Goal: Complete application form

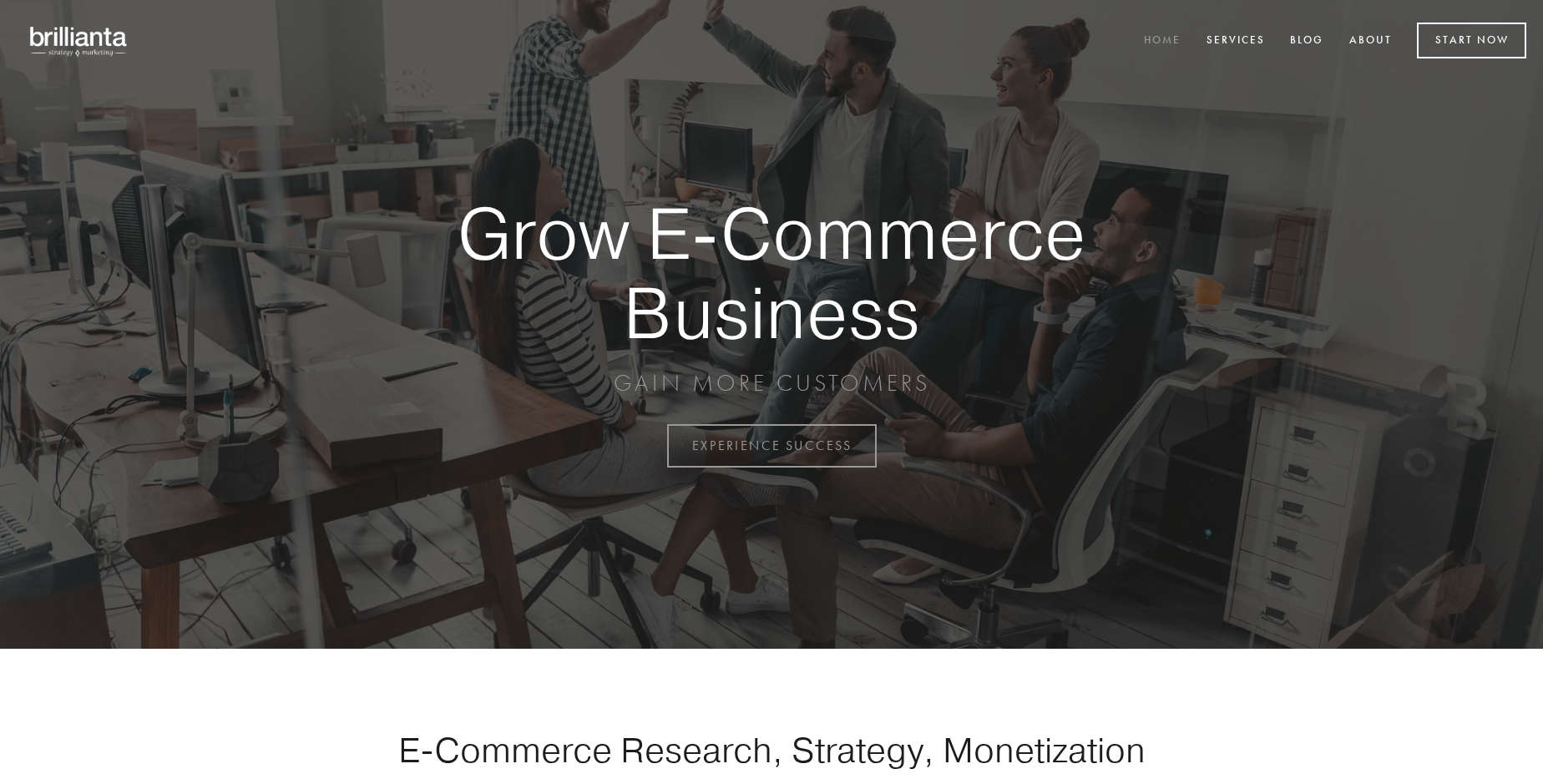
scroll to position [4374, 0]
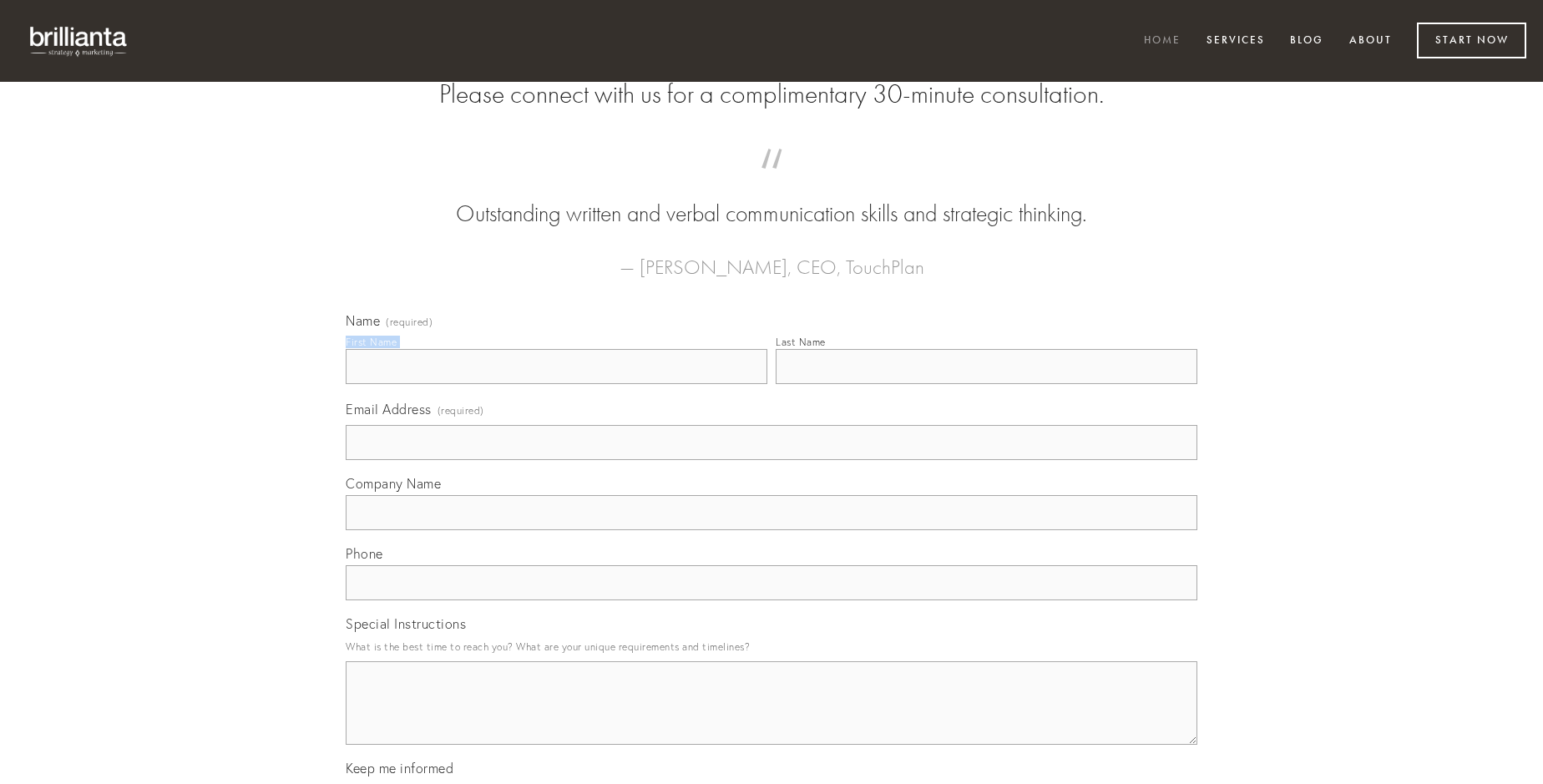
type input "[PERSON_NAME]"
click at [986, 384] on input "Last Name" at bounding box center [986, 366] width 422 height 35
type input "[PERSON_NAME]"
click at [772, 459] on input "Email Address (required)" at bounding box center [772, 441] width 851 height 35
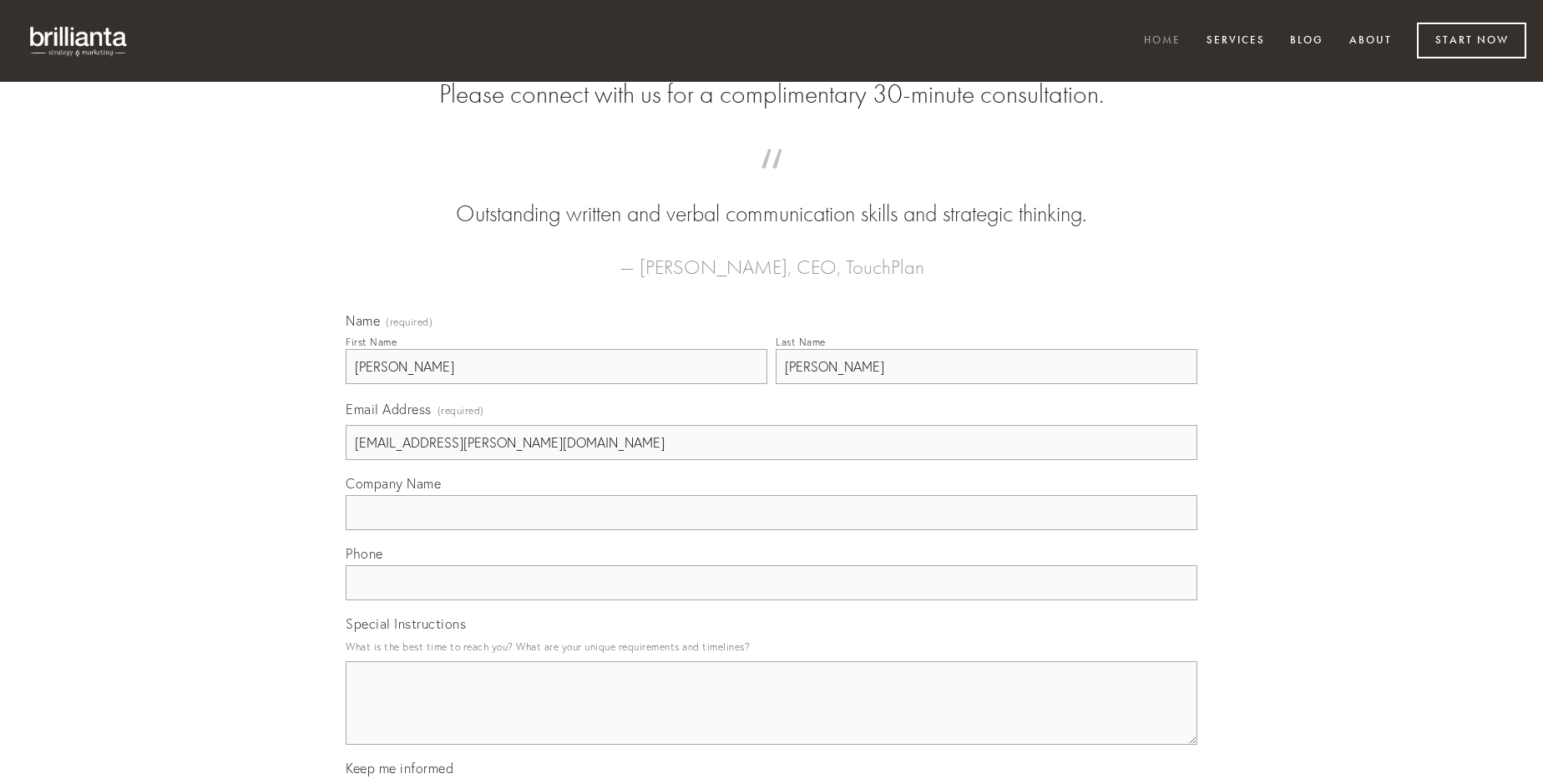
type input "[EMAIL_ADDRESS][PERSON_NAME][DOMAIN_NAME]"
click at [772, 530] on input "Company Name" at bounding box center [772, 511] width 851 height 35
type input "demum"
click at [772, 600] on input "text" at bounding box center [772, 582] width 851 height 35
click at [772, 718] on textarea "Special Instructions" at bounding box center [772, 703] width 851 height 84
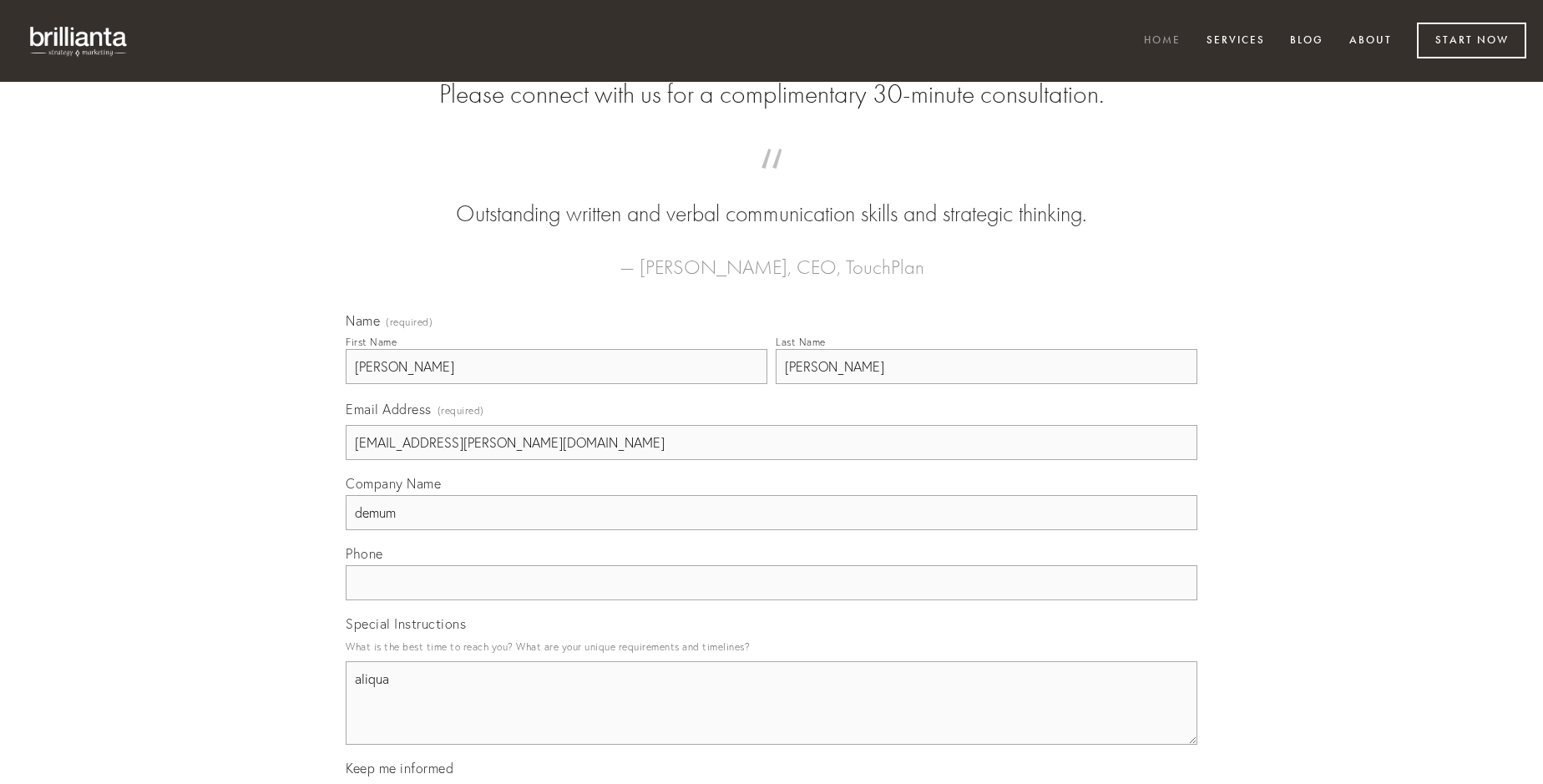
type textarea "aliqua"
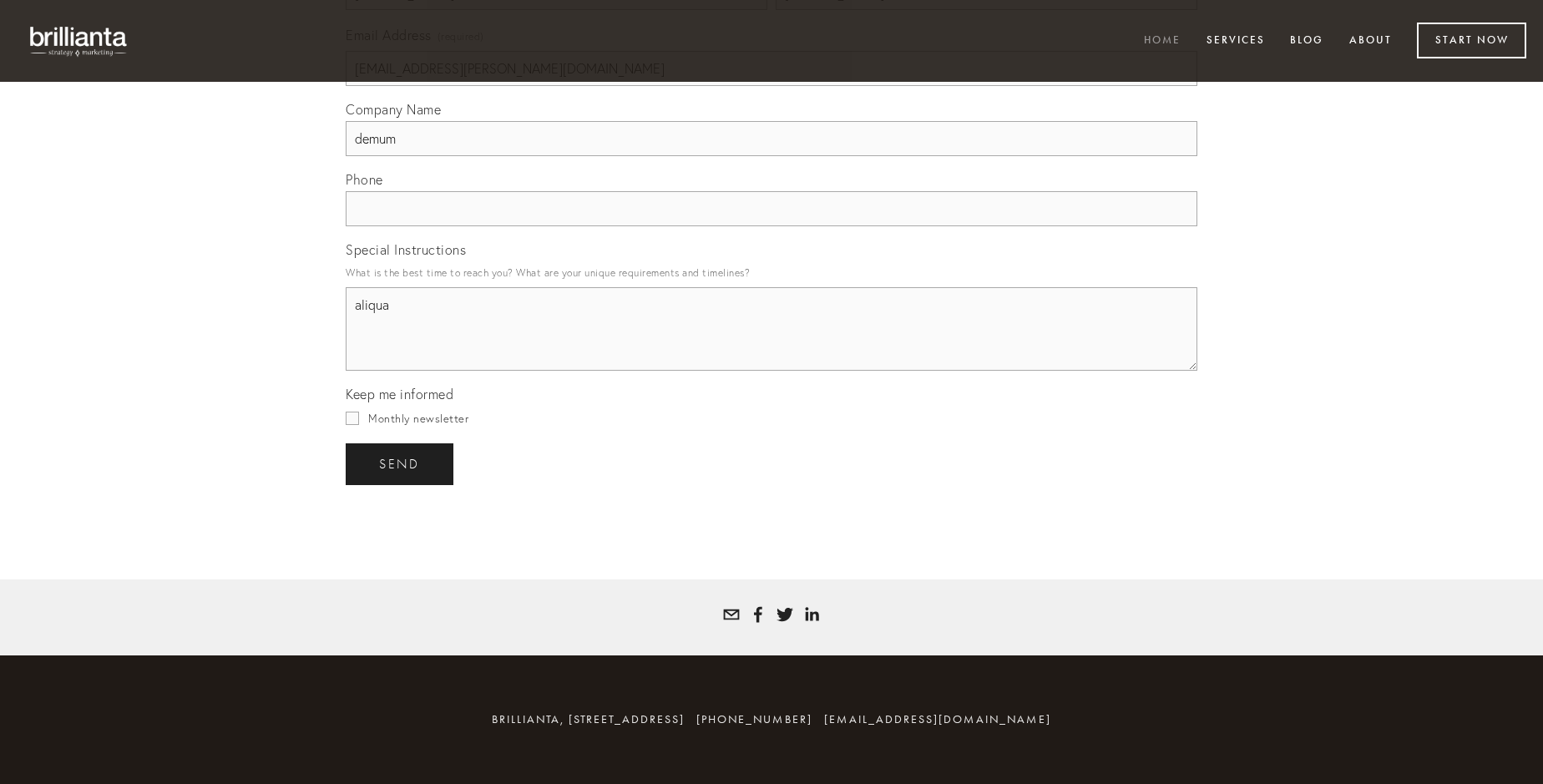
click at [401, 463] on span "send" at bounding box center [399, 463] width 41 height 15
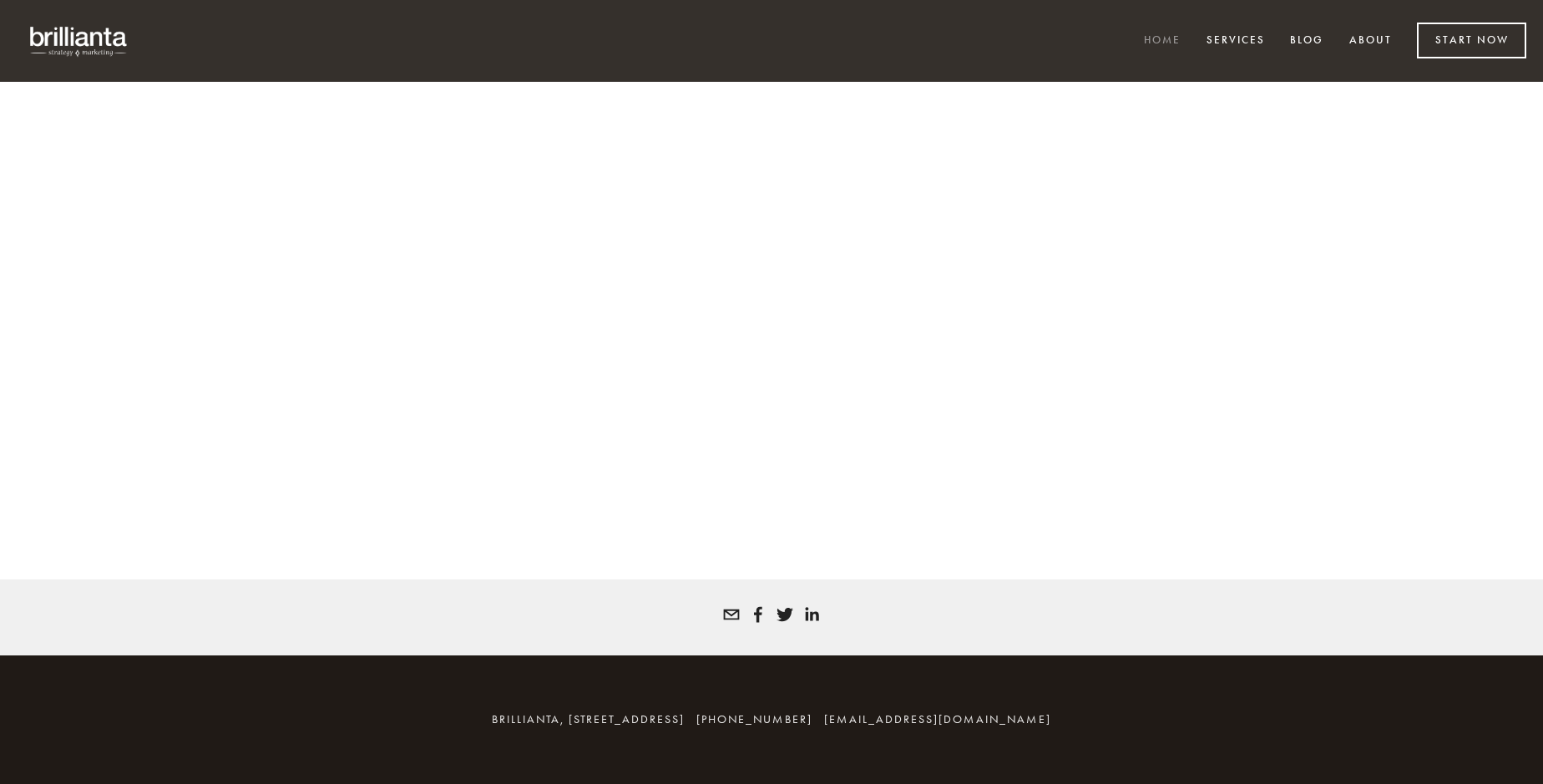
scroll to position [4351, 0]
